Goal: Find specific page/section: Find specific page/section

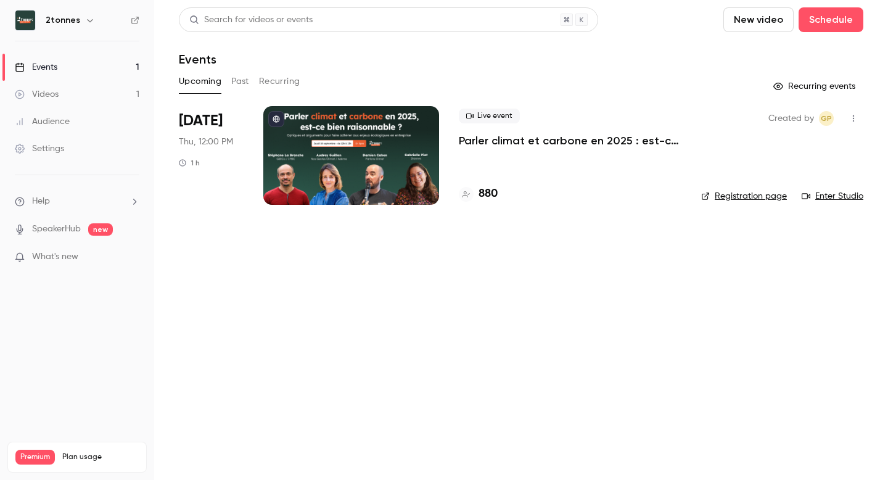
click at [516, 297] on main "Search for videos or events New video Schedule Events Upcoming Past Recurring R…" at bounding box center [521, 240] width 734 height 480
click at [273, 79] on button "Recurring" at bounding box center [279, 82] width 41 height 20
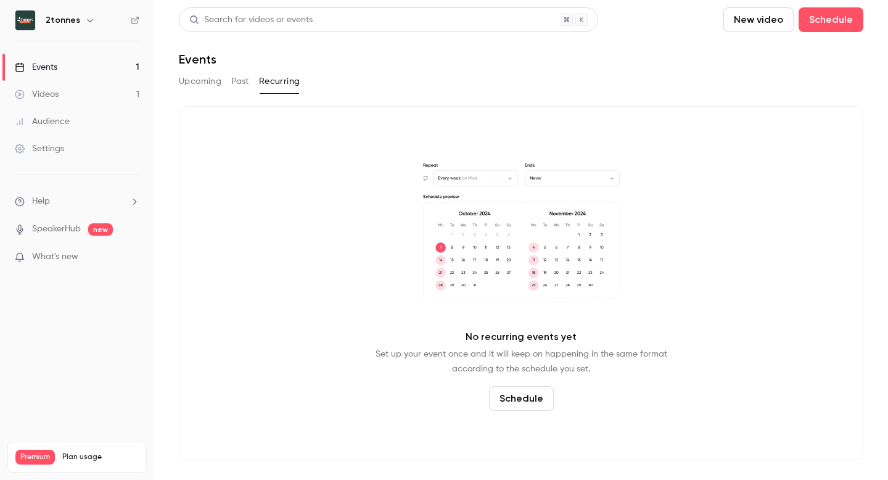
click at [247, 80] on button "Past" at bounding box center [240, 82] width 18 height 20
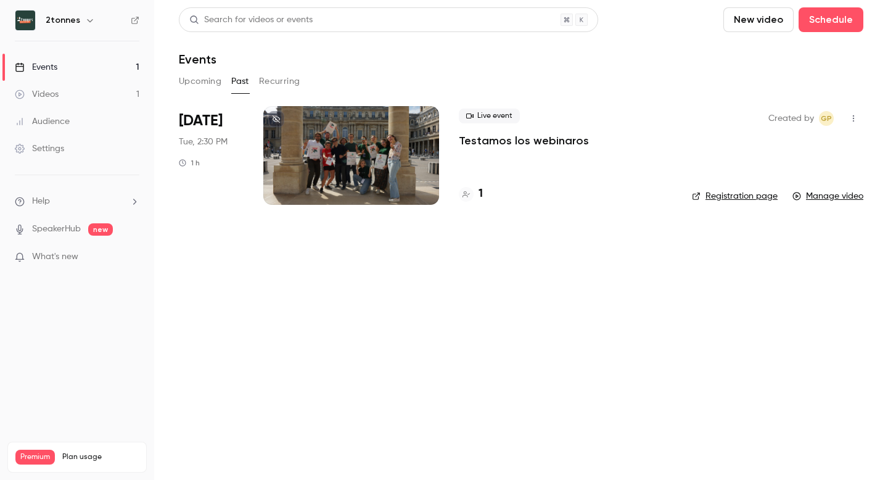
click at [213, 86] on button "Upcoming" at bounding box center [200, 82] width 43 height 20
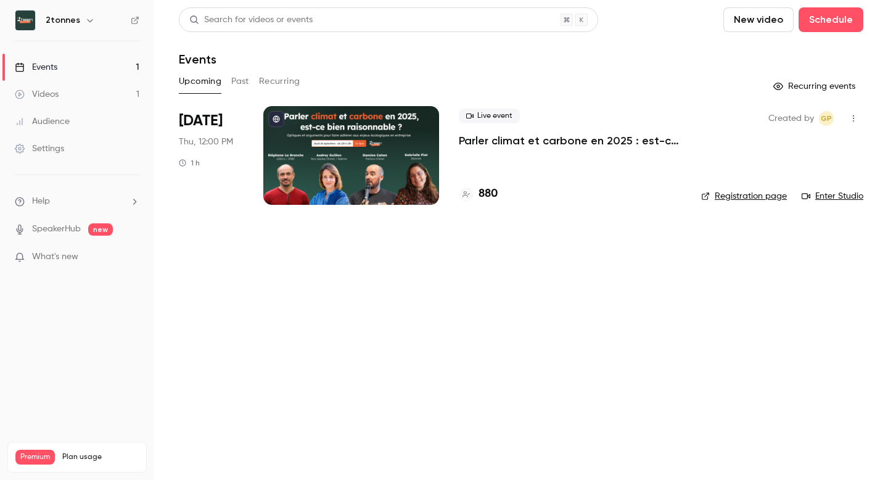
click at [493, 141] on p "Parler climat et carbone en 2025 : est-ce bien raisonnable ?" at bounding box center [570, 140] width 223 height 15
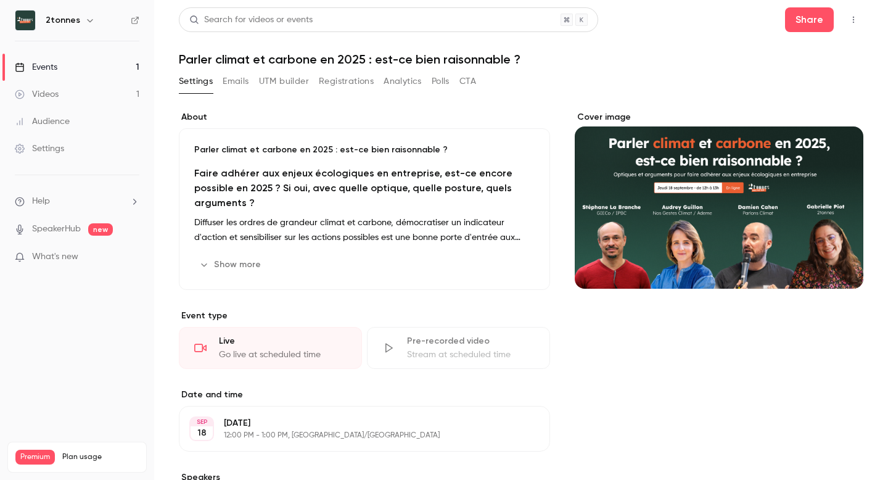
click at [277, 76] on button "UTM builder" at bounding box center [284, 82] width 50 height 20
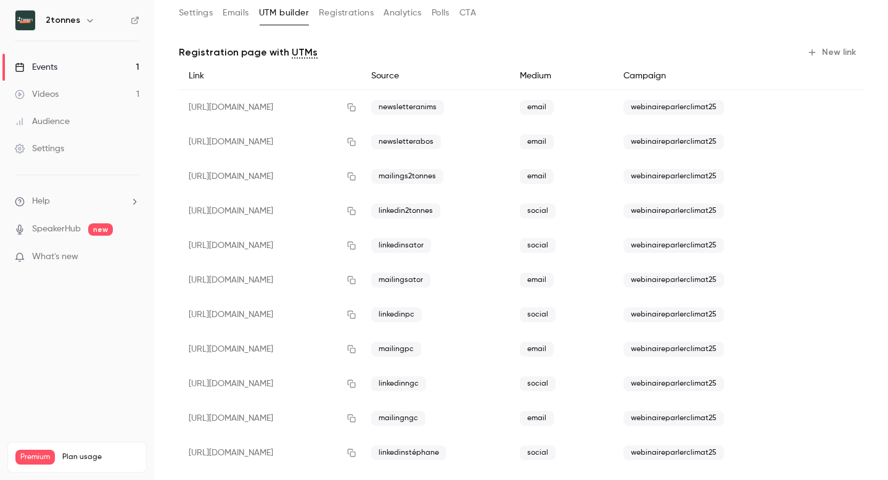
scroll to position [189, 0]
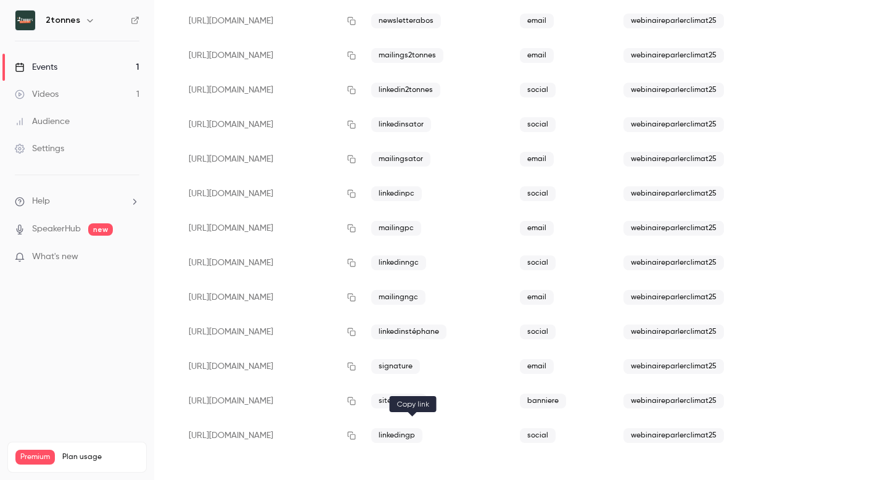
click at [357, 435] on icon "button" at bounding box center [352, 435] width 10 height 9
